Goal: Task Accomplishment & Management: Complete application form

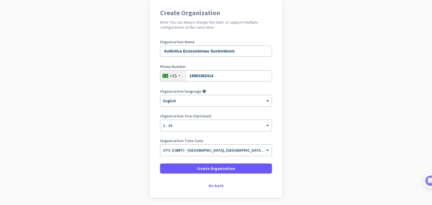
scroll to position [67, 0]
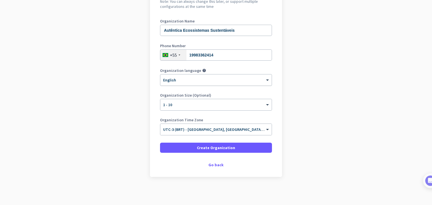
click at [186, 79] on div at bounding box center [215, 78] width 111 height 5
click at [201, 79] on div at bounding box center [215, 78] width 111 height 5
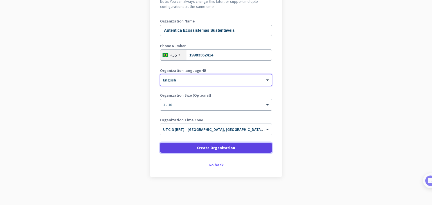
click at [211, 150] on span "Create Organization" at bounding box center [216, 148] width 38 height 6
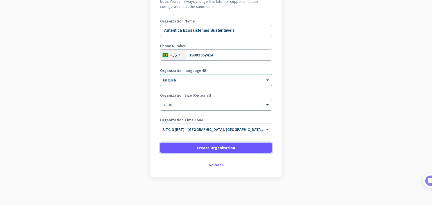
scroll to position [0, 0]
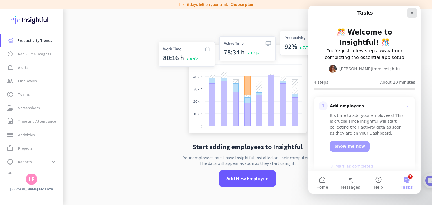
click at [409, 14] on icon "Close" at bounding box center [411, 13] width 4 height 4
